Goal: Information Seeking & Learning: Learn about a topic

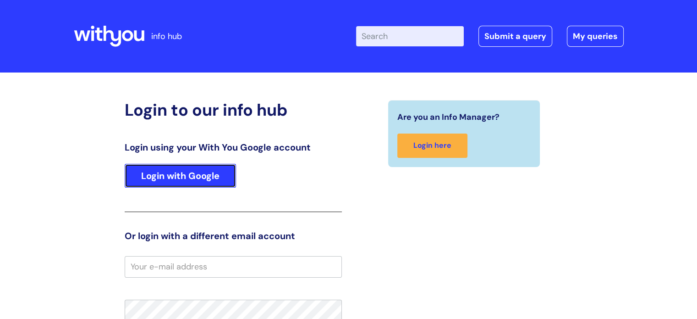
click at [141, 182] on link "Login with Google" at bounding box center [180, 176] width 111 height 24
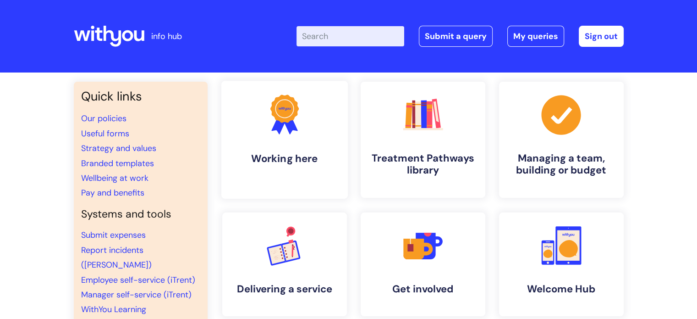
click at [260, 151] on link ".cls-1{fill:#f89b22;}.cls-1,.cls-2,.cls-3{stroke-width:0px;}.cls-2{fill:#2d3cff…" at bounding box center [284, 140] width 127 height 118
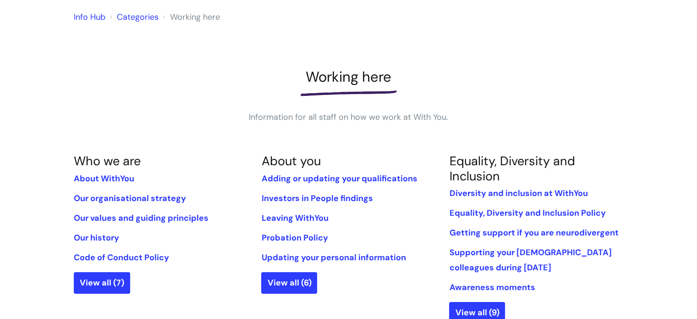
scroll to position [92, 0]
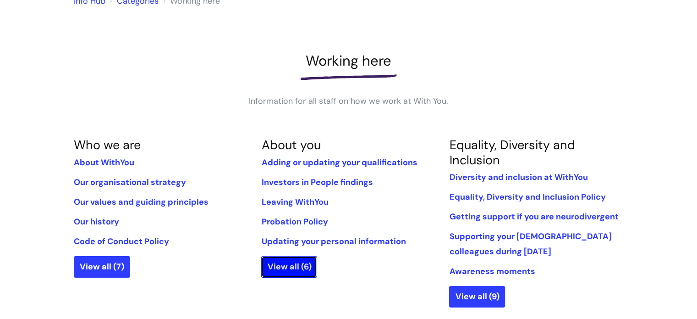
click at [286, 268] on link "View all (6)" at bounding box center [289, 266] width 56 height 21
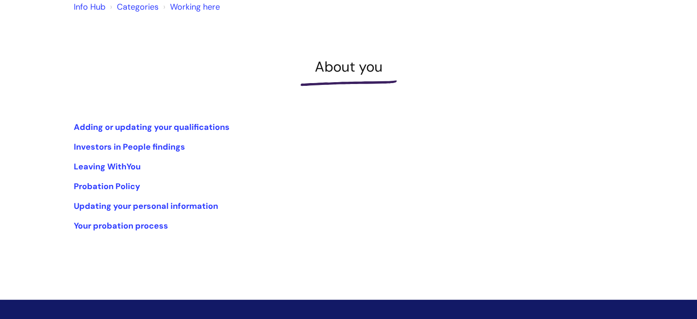
scroll to position [46, 0]
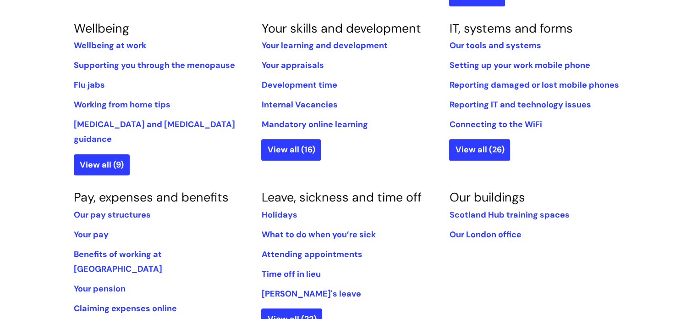
scroll to position [504, 0]
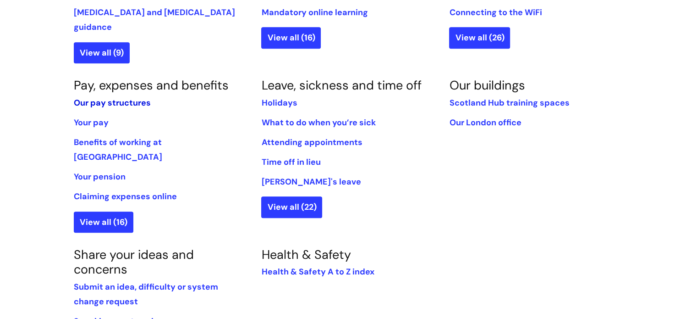
click at [99, 97] on link "Our pay structures" at bounding box center [112, 102] width 77 height 11
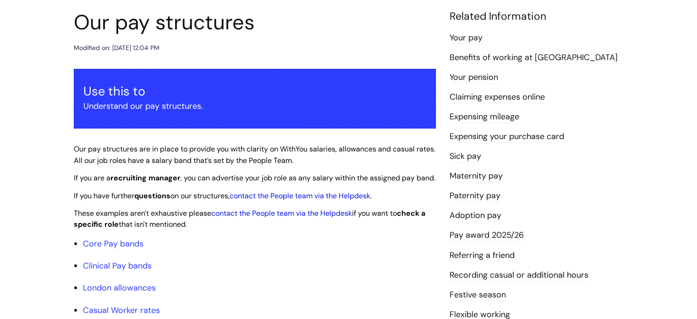
scroll to position [137, 0]
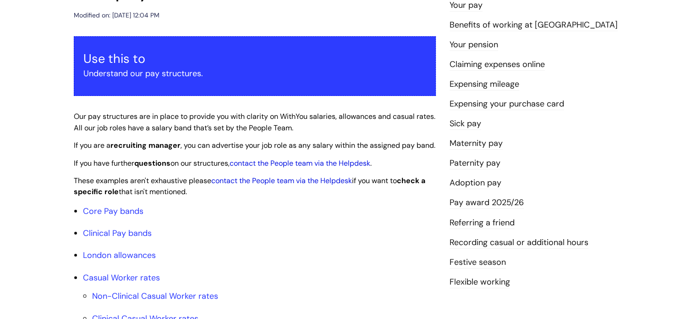
click at [482, 200] on link "Pay award 2025/26" at bounding box center [487, 203] width 74 height 12
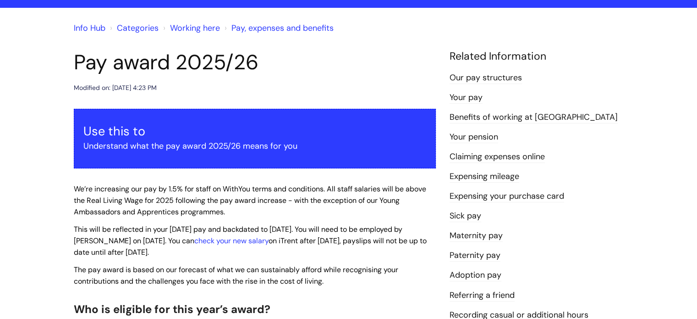
scroll to position [46, 0]
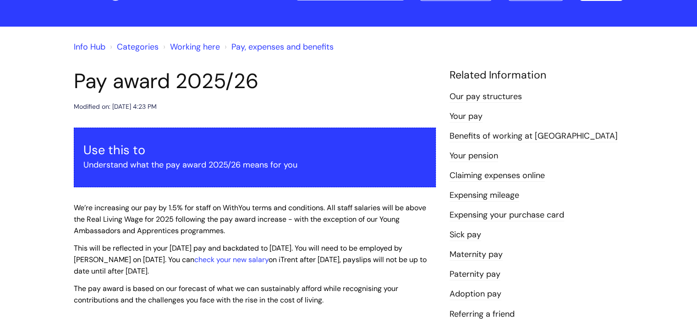
click at [484, 136] on link "Benefits of working at [GEOGRAPHIC_DATA]" at bounding box center [534, 136] width 168 height 12
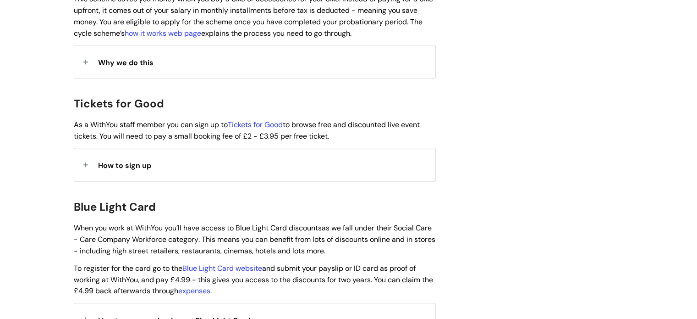
scroll to position [779, 0]
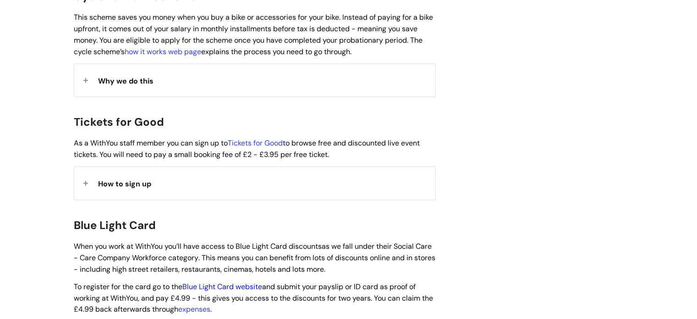
click at [221, 281] on link "Blue Light Card website" at bounding box center [222, 286] width 80 height 10
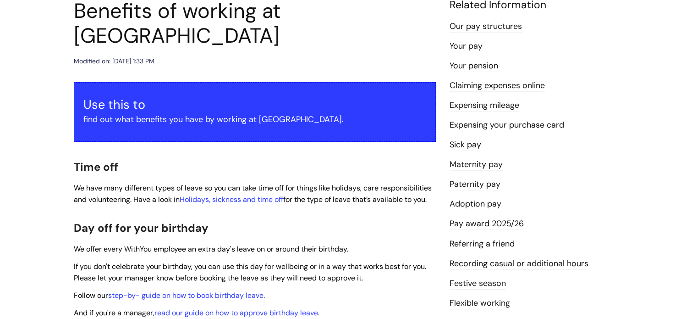
scroll to position [0, 0]
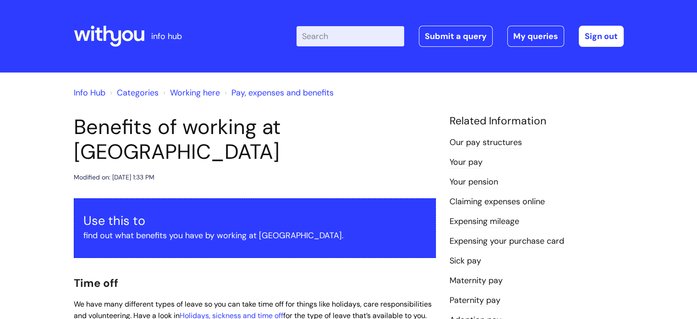
click at [462, 163] on link "Your pay" at bounding box center [466, 162] width 33 height 12
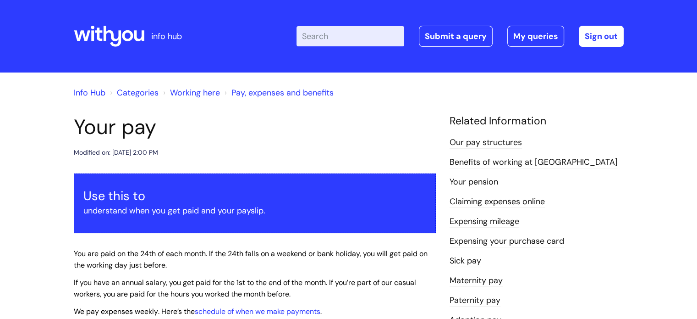
click at [491, 142] on link "Our pay structures" at bounding box center [486, 143] width 72 height 12
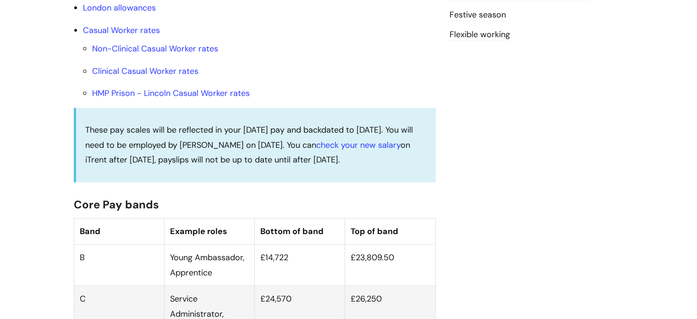
scroll to position [321, 0]
